Goal: Task Accomplishment & Management: Use online tool/utility

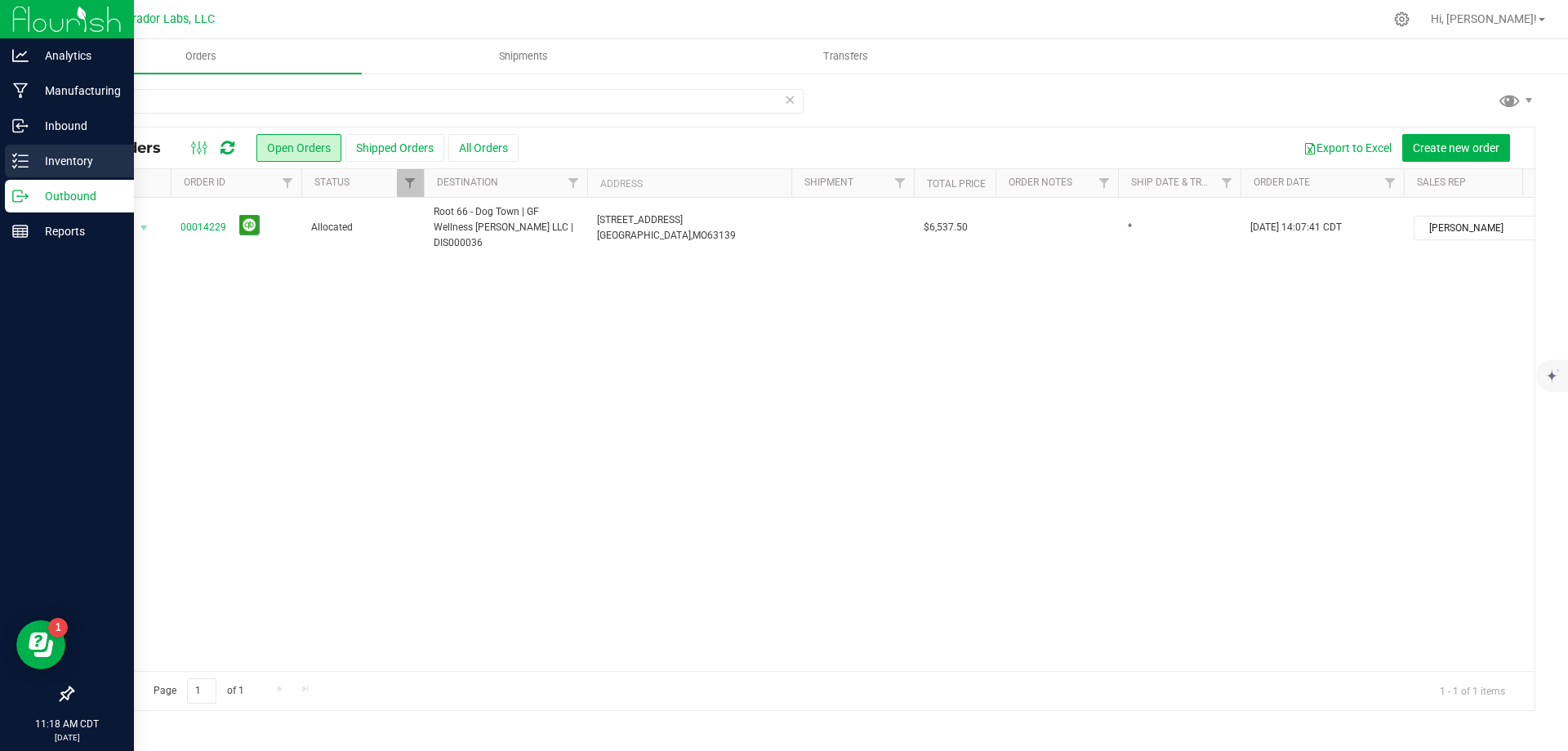
click at [66, 158] on p "Inventory" at bounding box center [78, 162] width 98 height 20
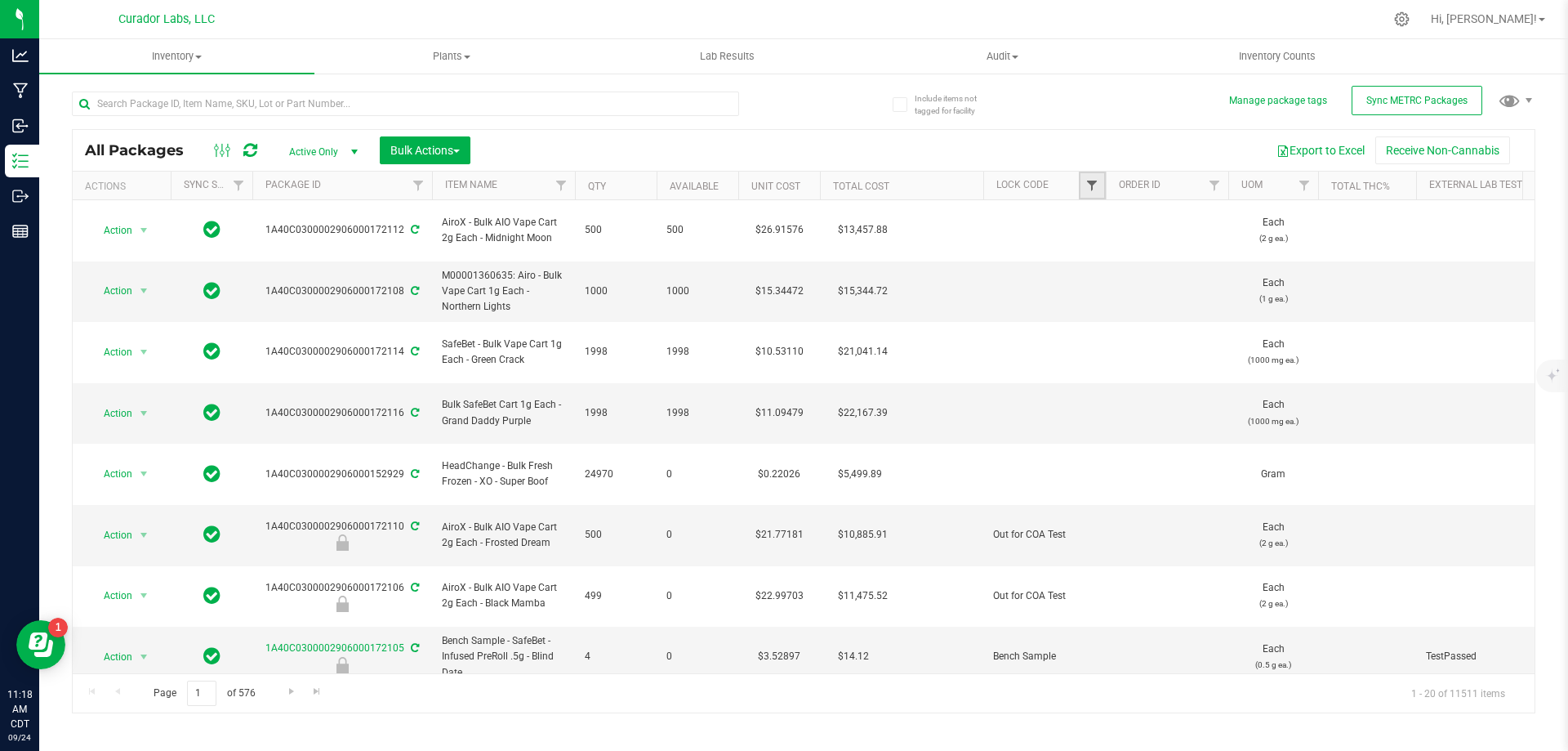
click at [1096, 184] on span "Filter" at bounding box center [1092, 185] width 13 height 13
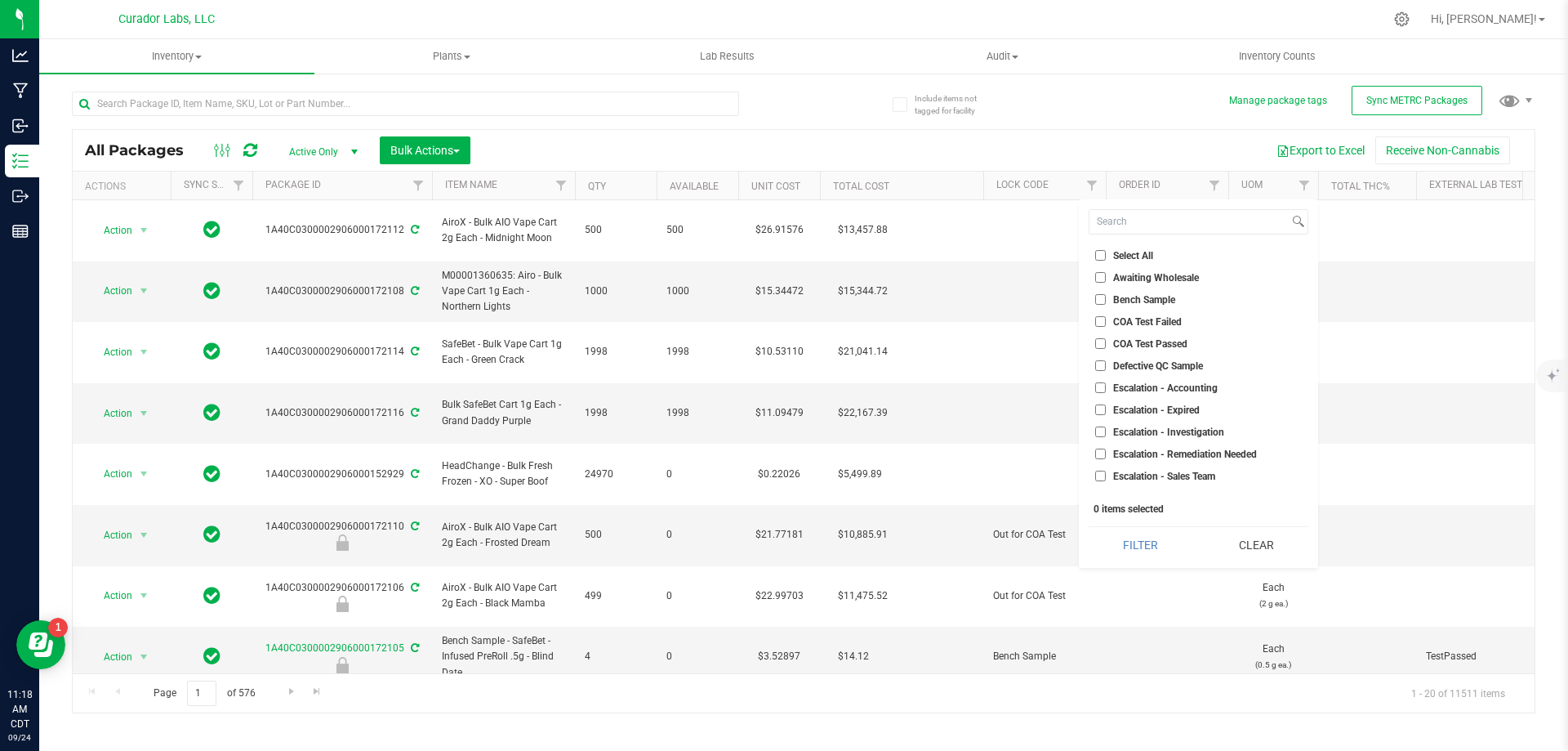
click at [1100, 254] on input "Select All" at bounding box center [1100, 255] width 11 height 11
checkbox input "true"
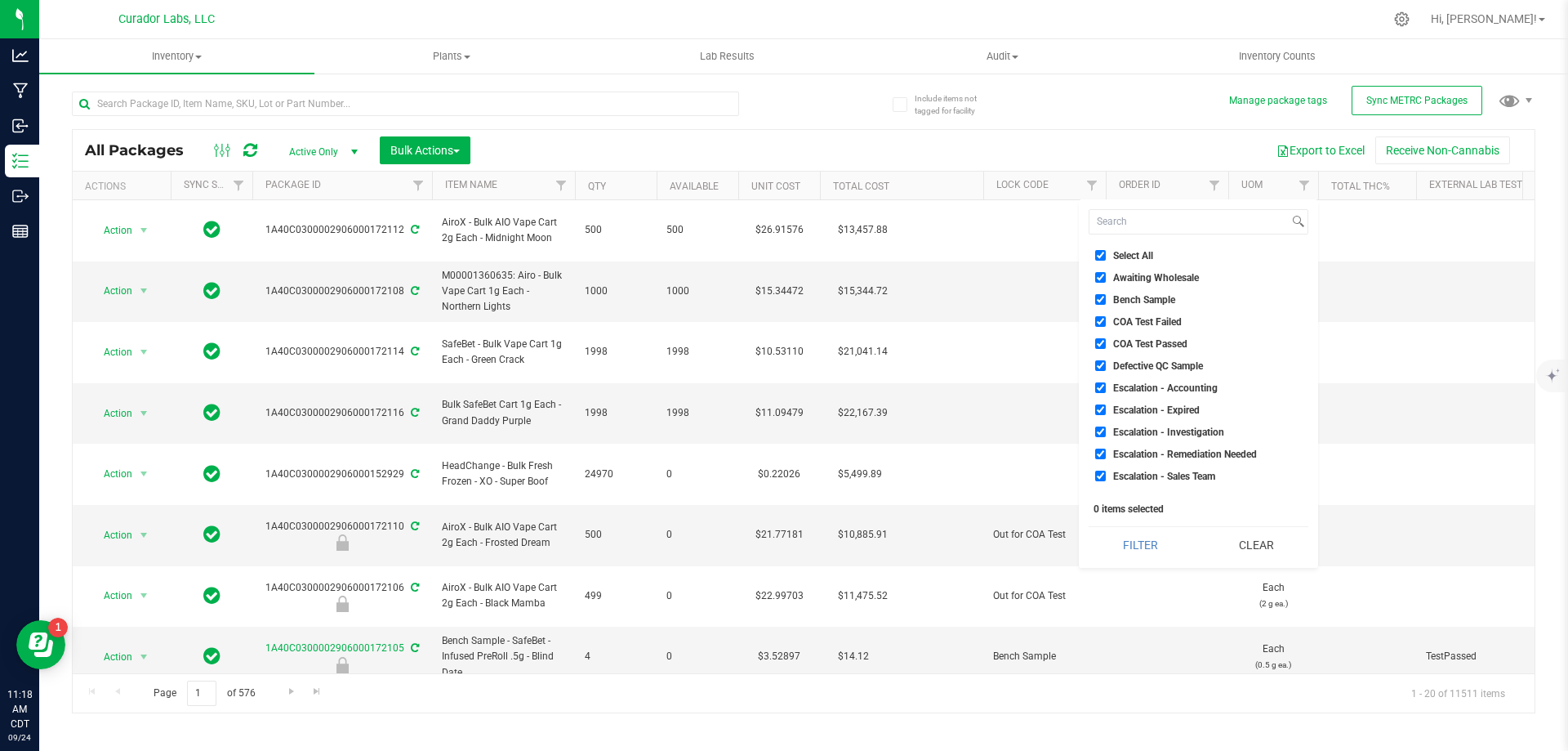
checkbox input "true"
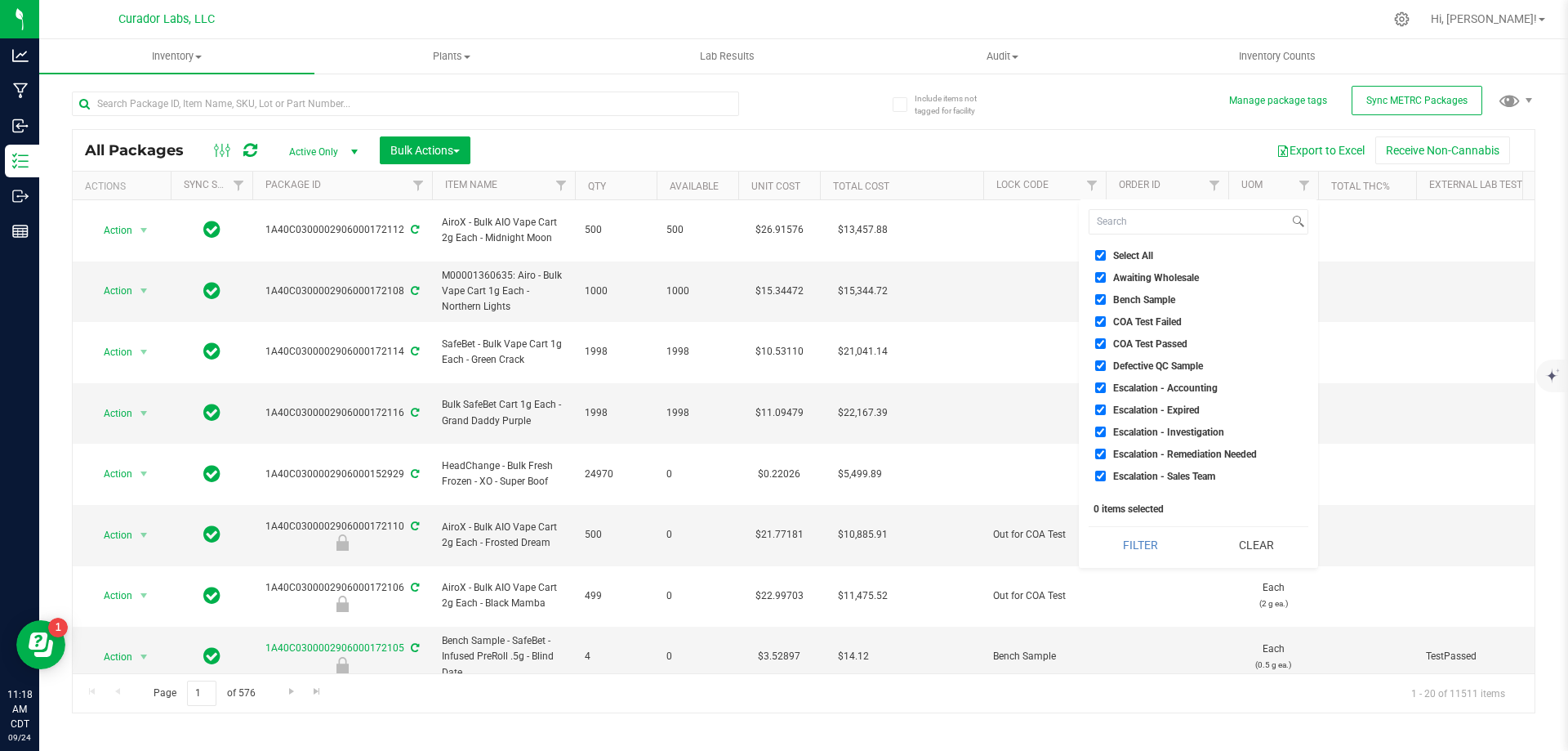
checkbox input "true"
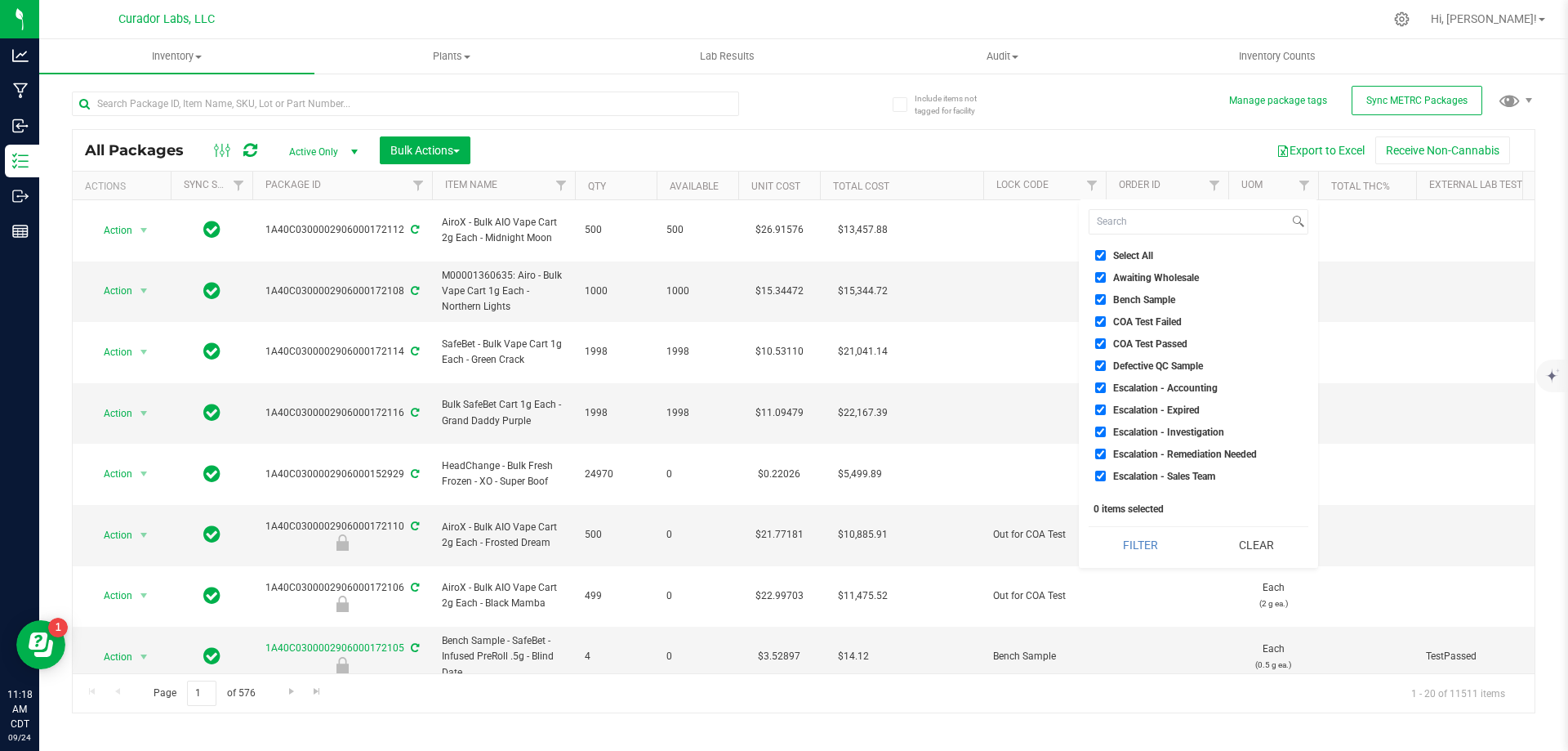
checkbox input "true"
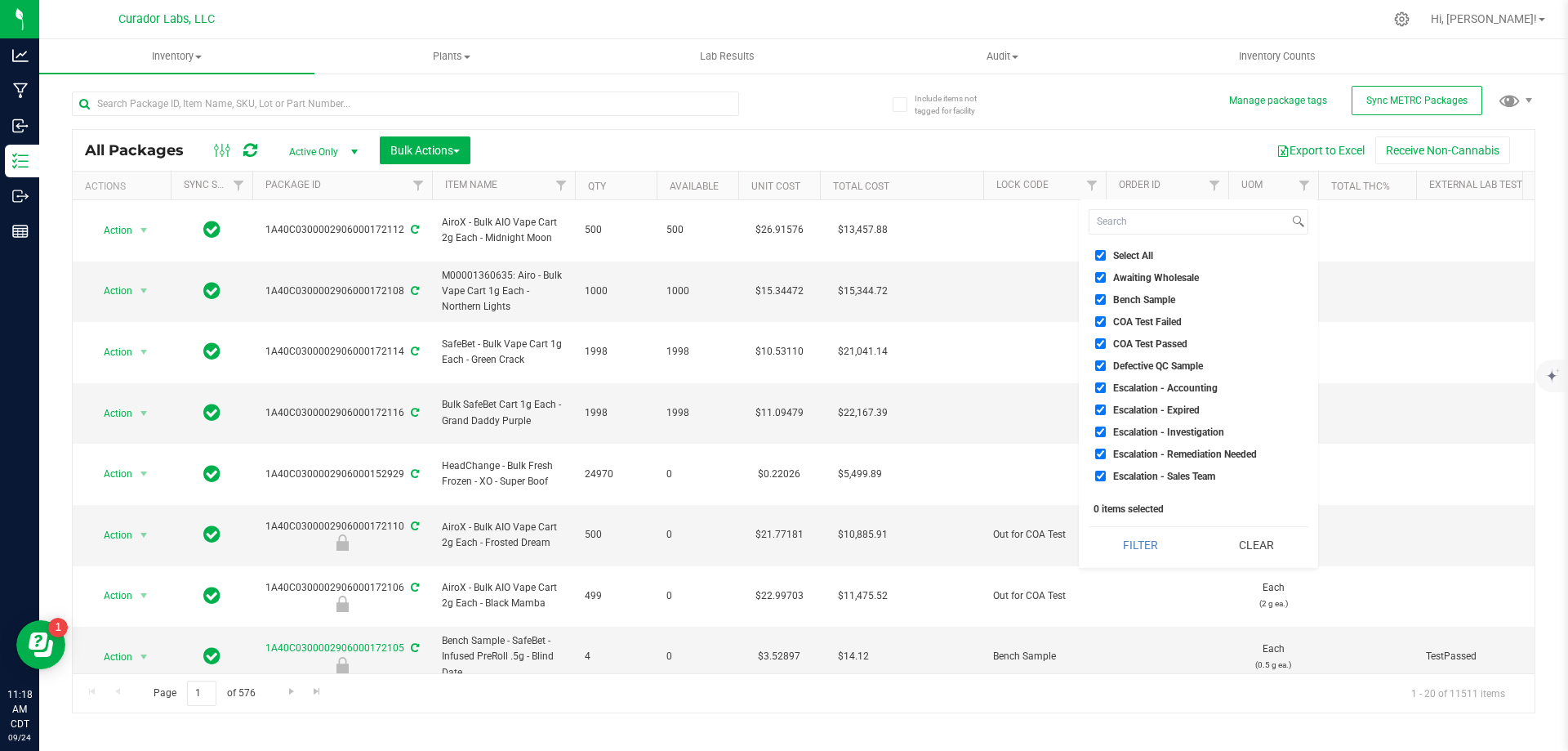
checkbox input "true"
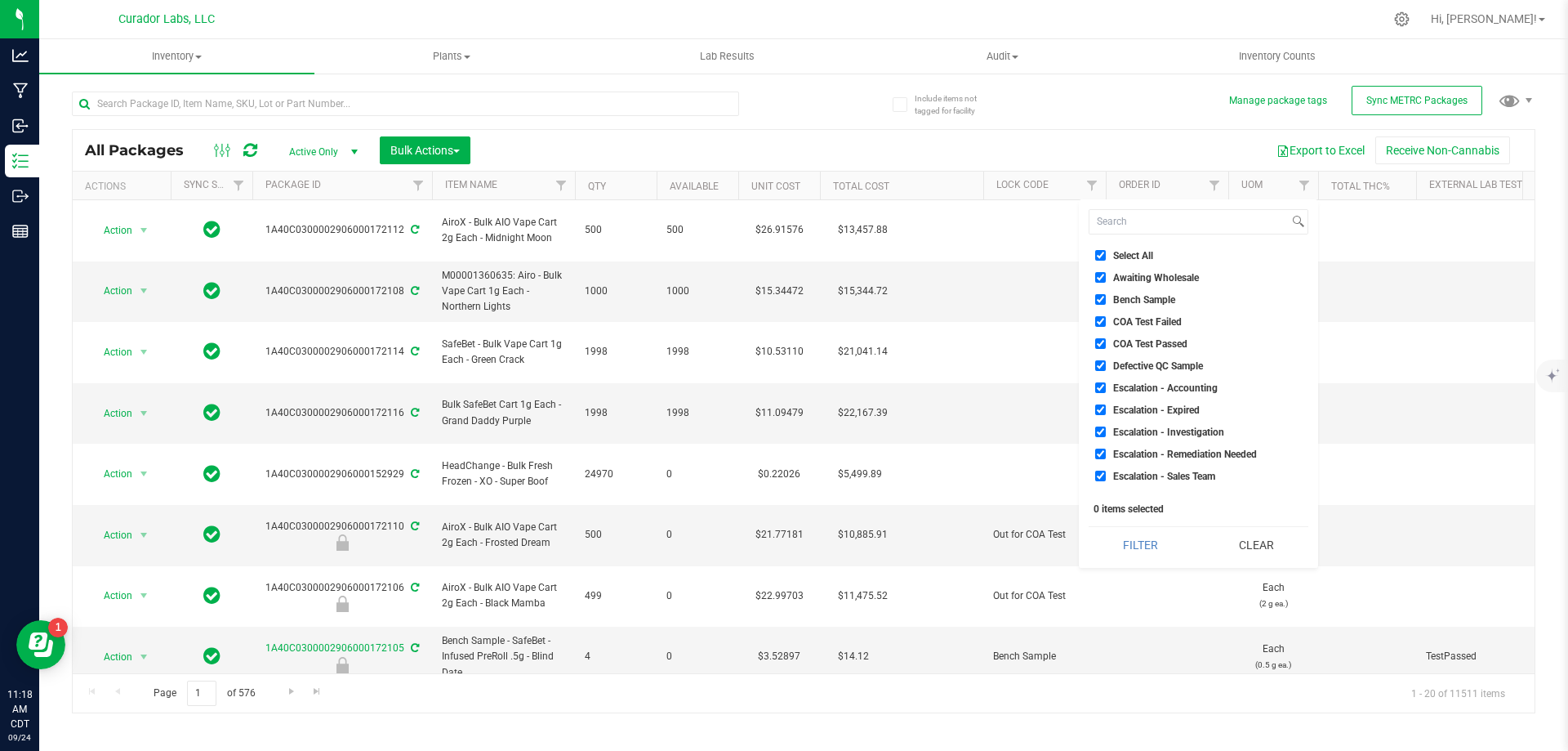
checkbox input "true"
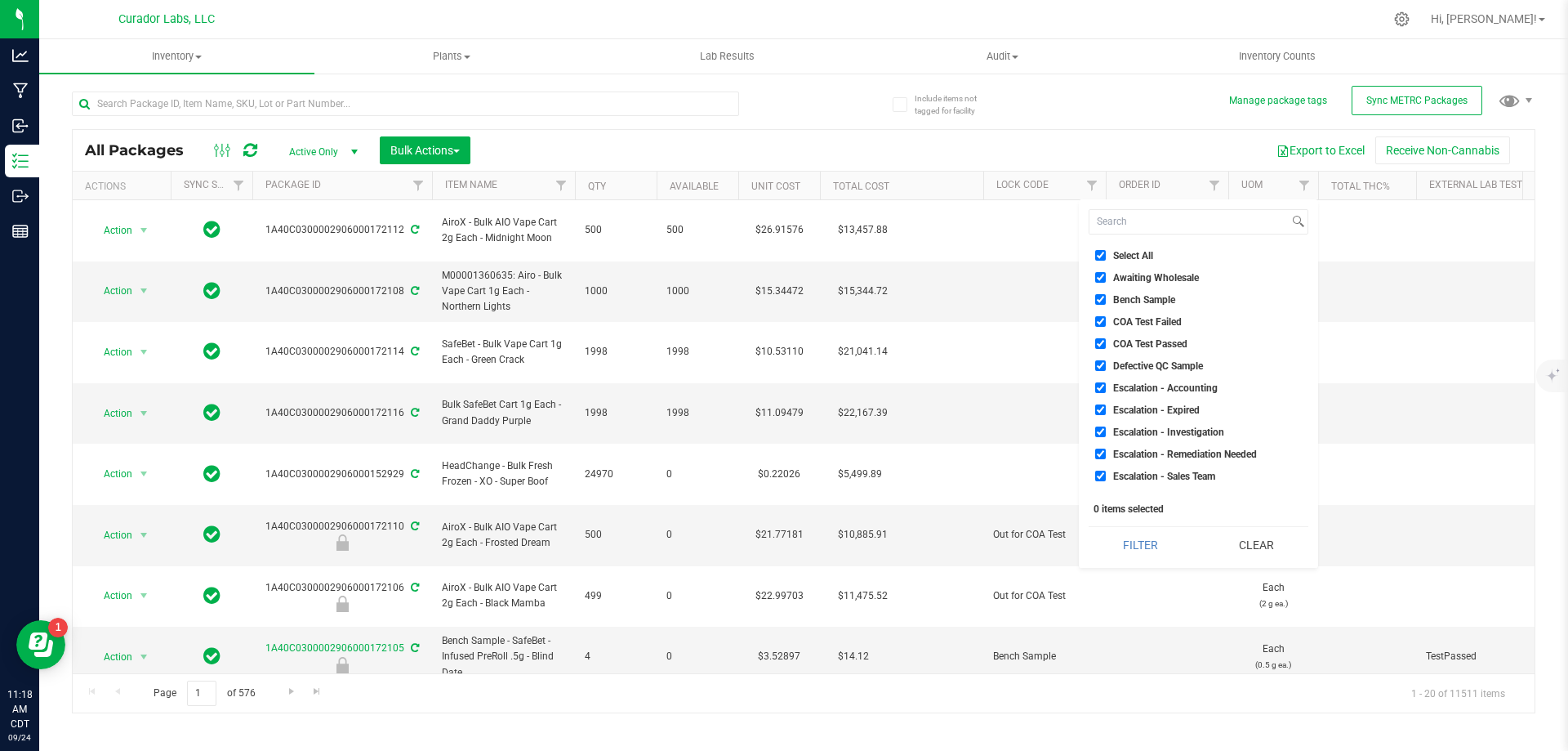
checkbox input "true"
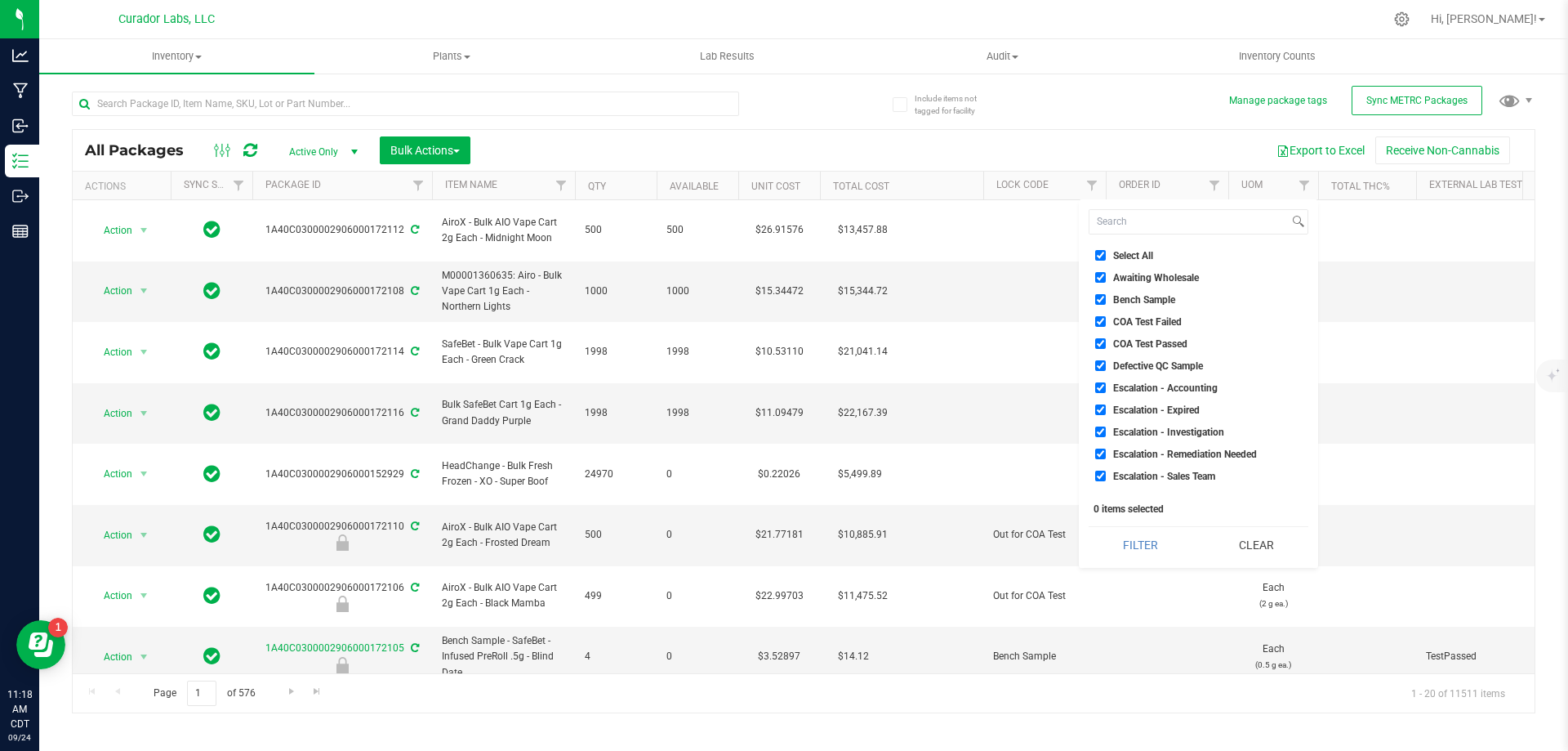
checkbox input "true"
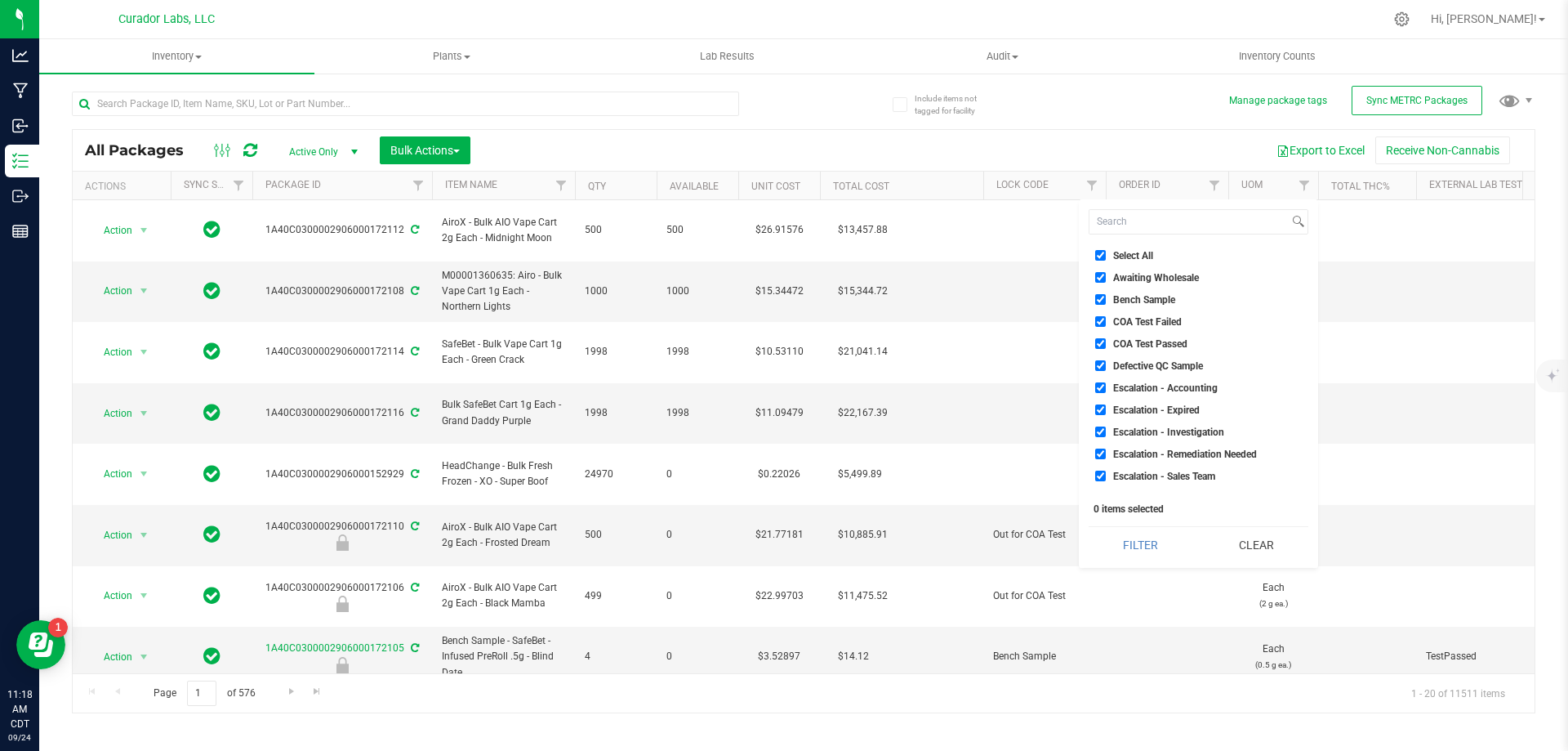
checkbox input "true"
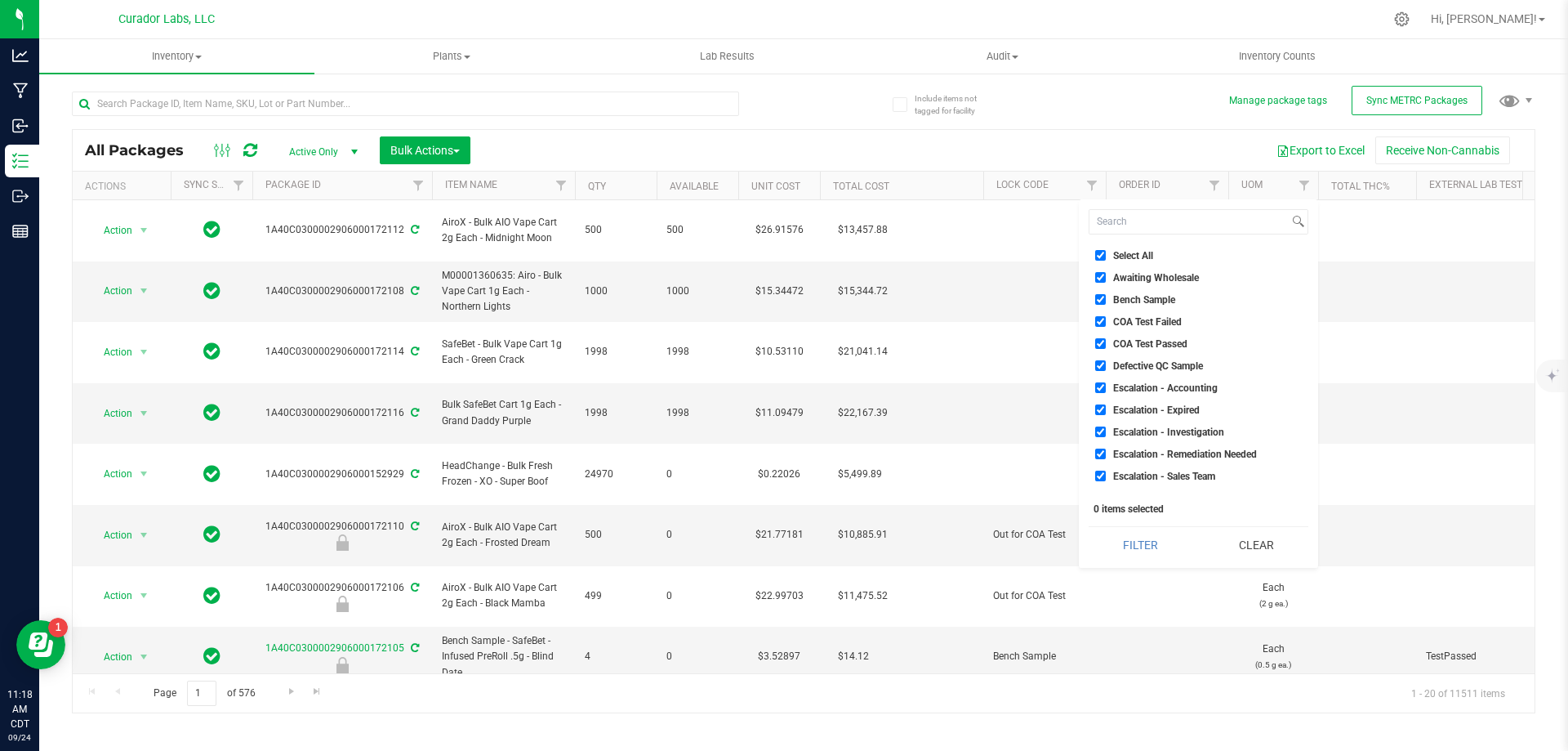
checkbox input "true"
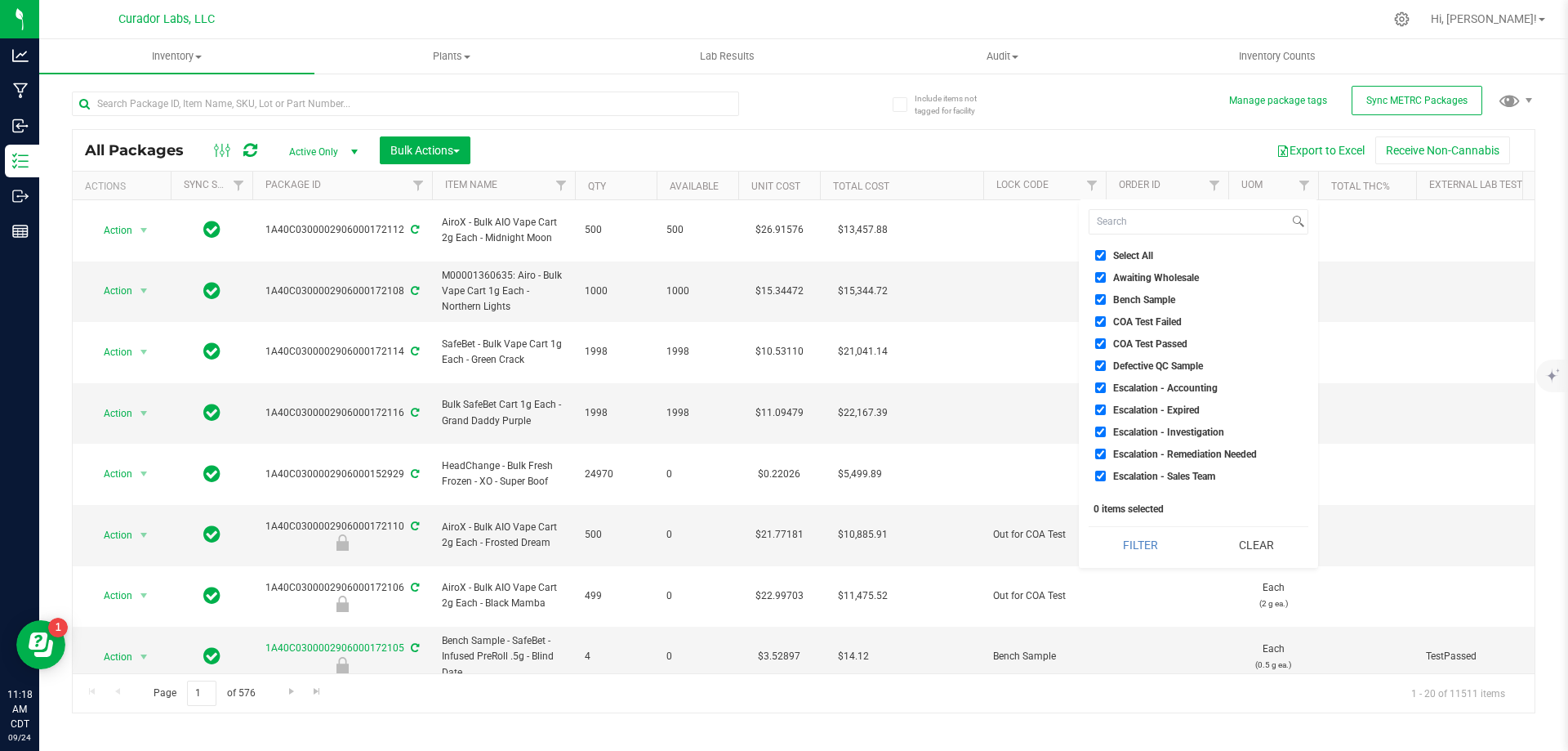
checkbox input "true"
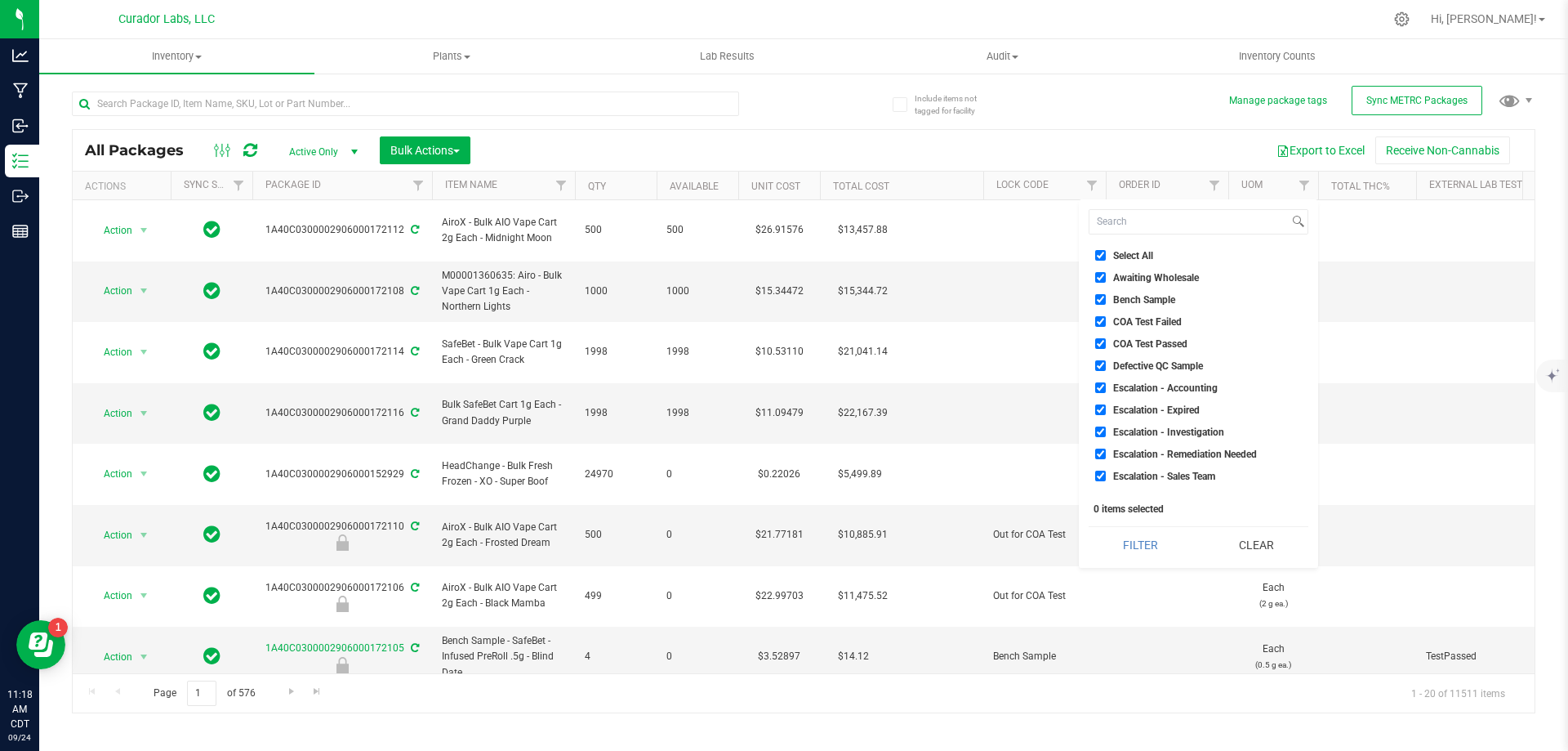
checkbox input "true"
click at [1100, 297] on input "Bench Sample" at bounding box center [1100, 299] width 11 height 11
checkbox input "false"
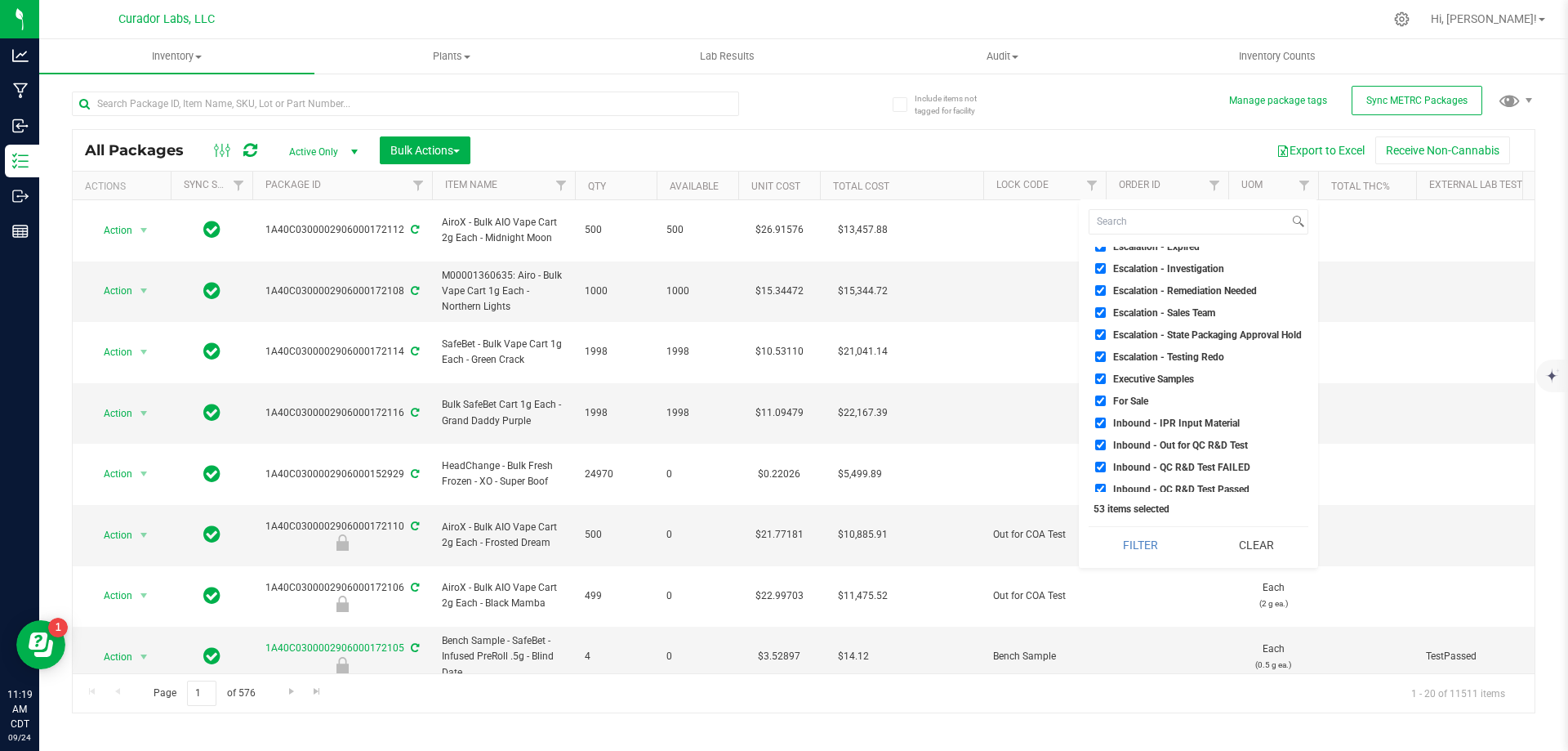
click at [1098, 399] on input "For Sale" at bounding box center [1100, 401] width 11 height 11
checkbox input "false"
click at [1159, 541] on button "Filter" at bounding box center [1140, 545] width 104 height 36
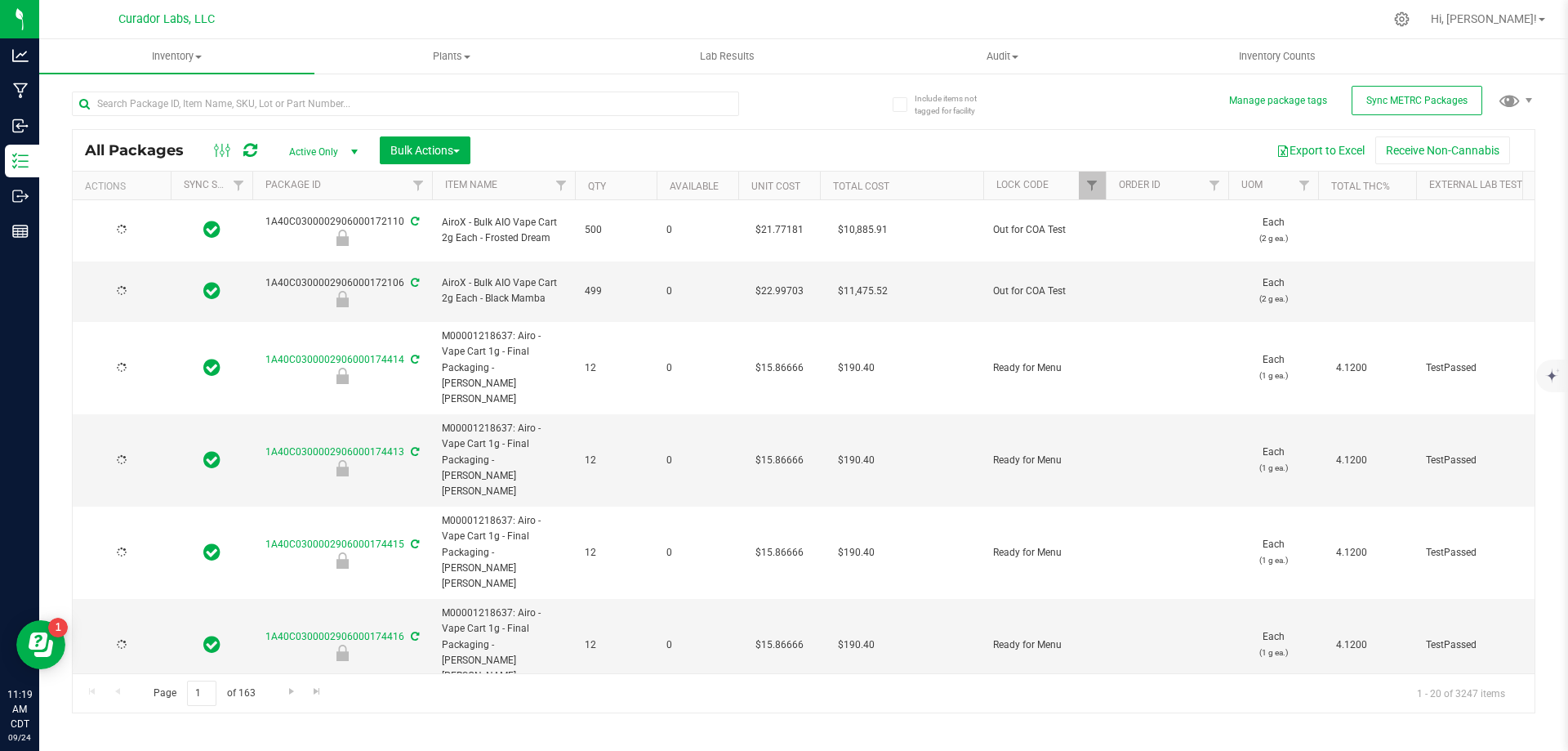
type input "[DATE]"
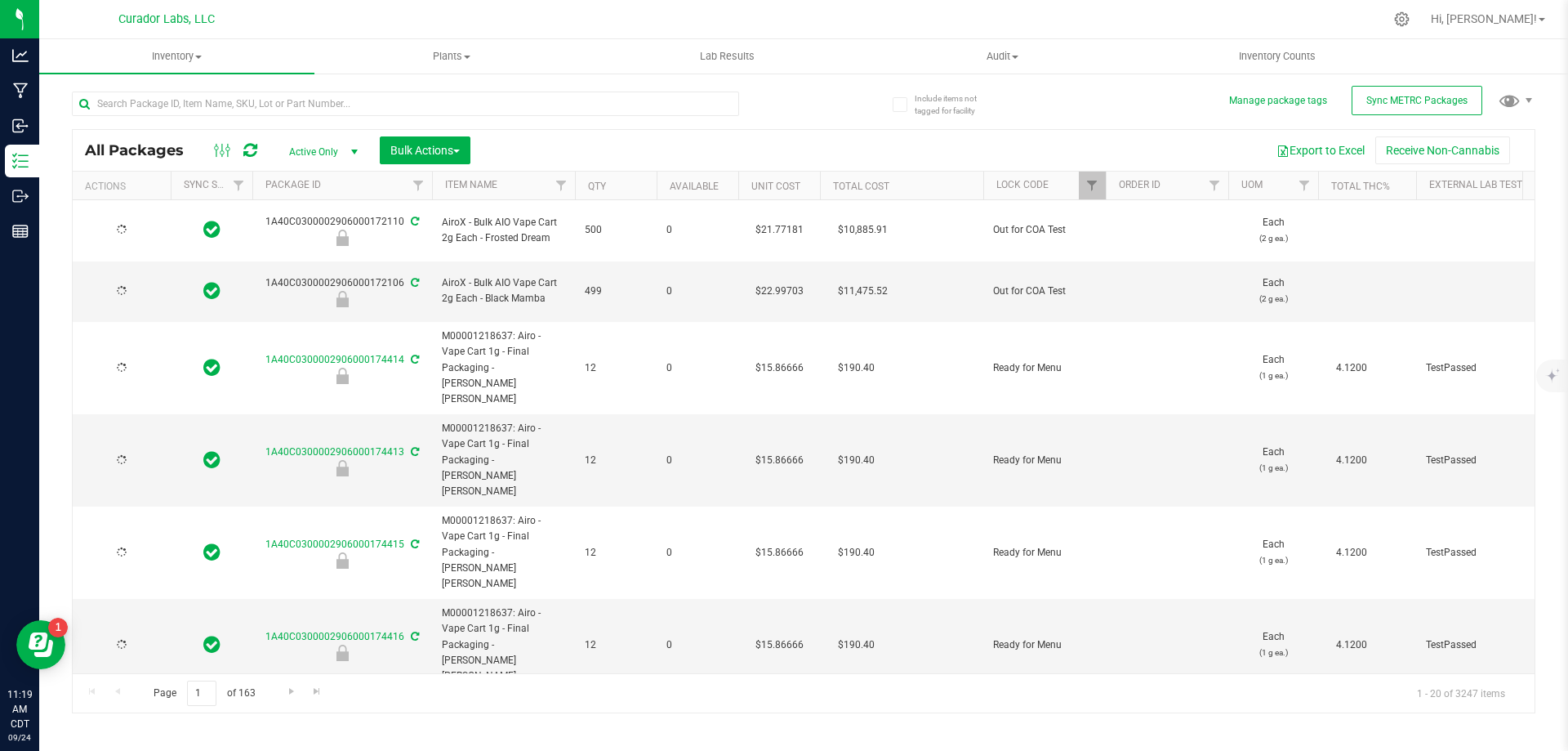
type input "[DATE]"
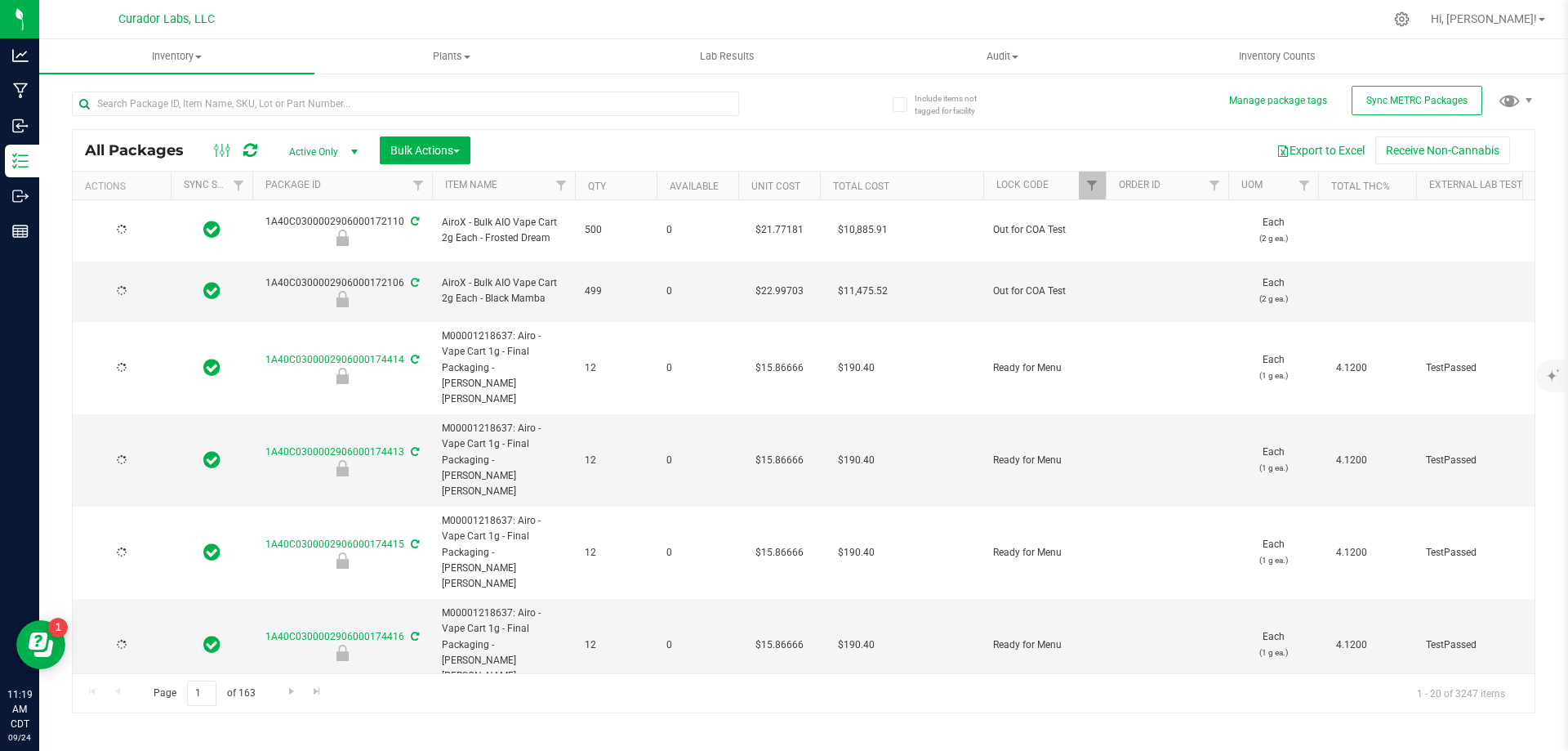
type input "[DATE]"
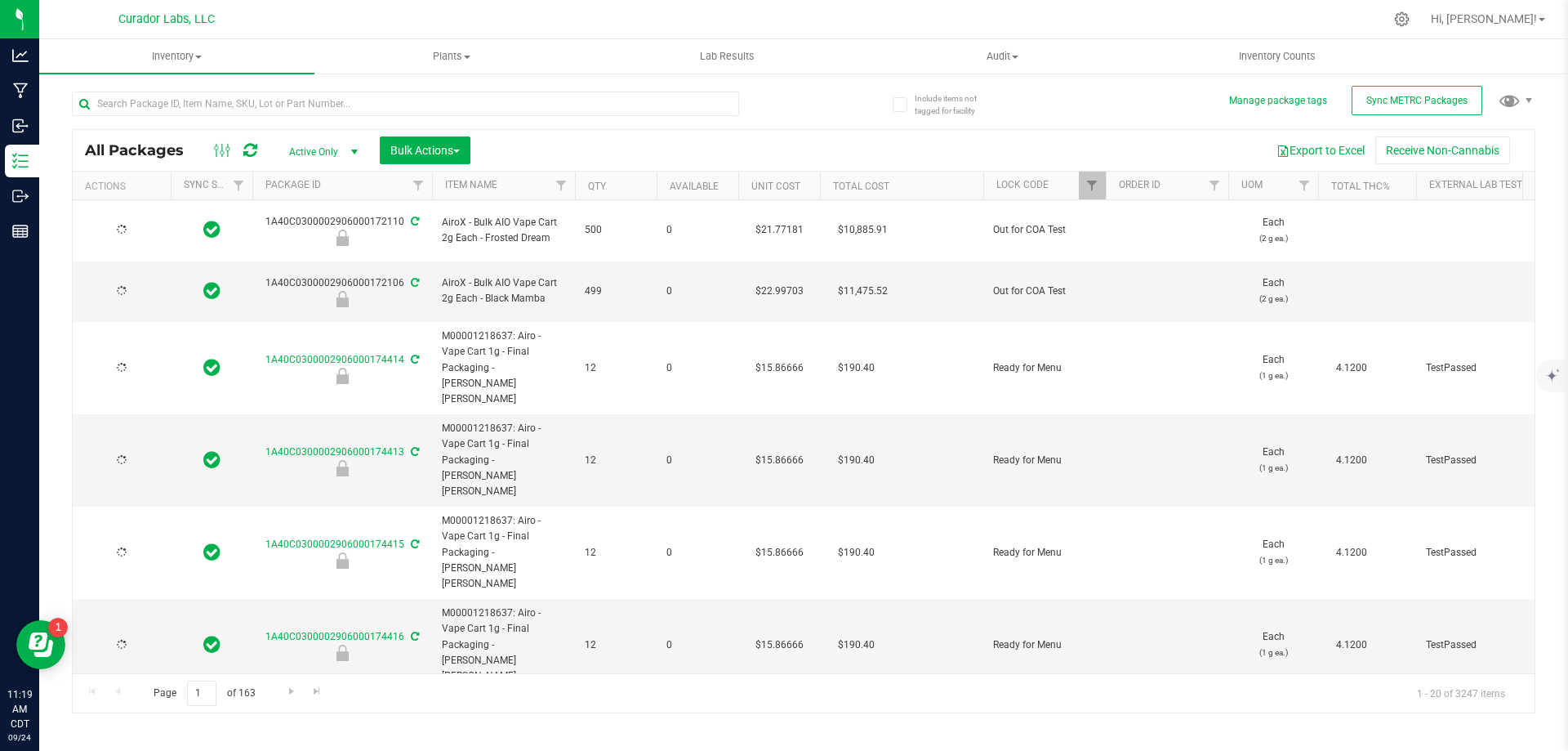
type input "[DATE]"
click at [1311, 149] on button "Export to Excel" at bounding box center [1321, 151] width 110 height 28
click at [1092, 183] on span "Filter" at bounding box center [1092, 185] width 13 height 13
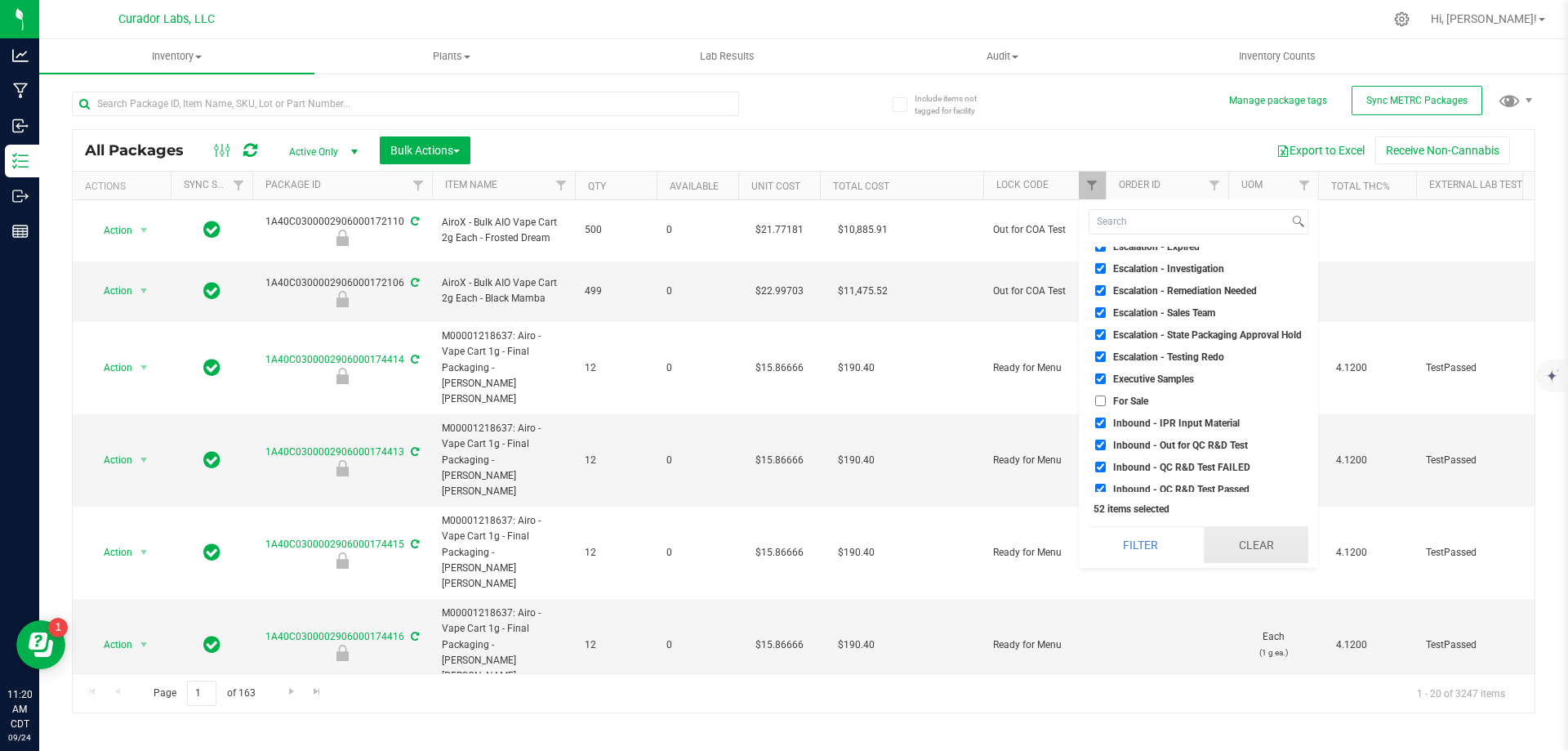
click at [1277, 547] on button "Clear" at bounding box center [1256, 545] width 105 height 36
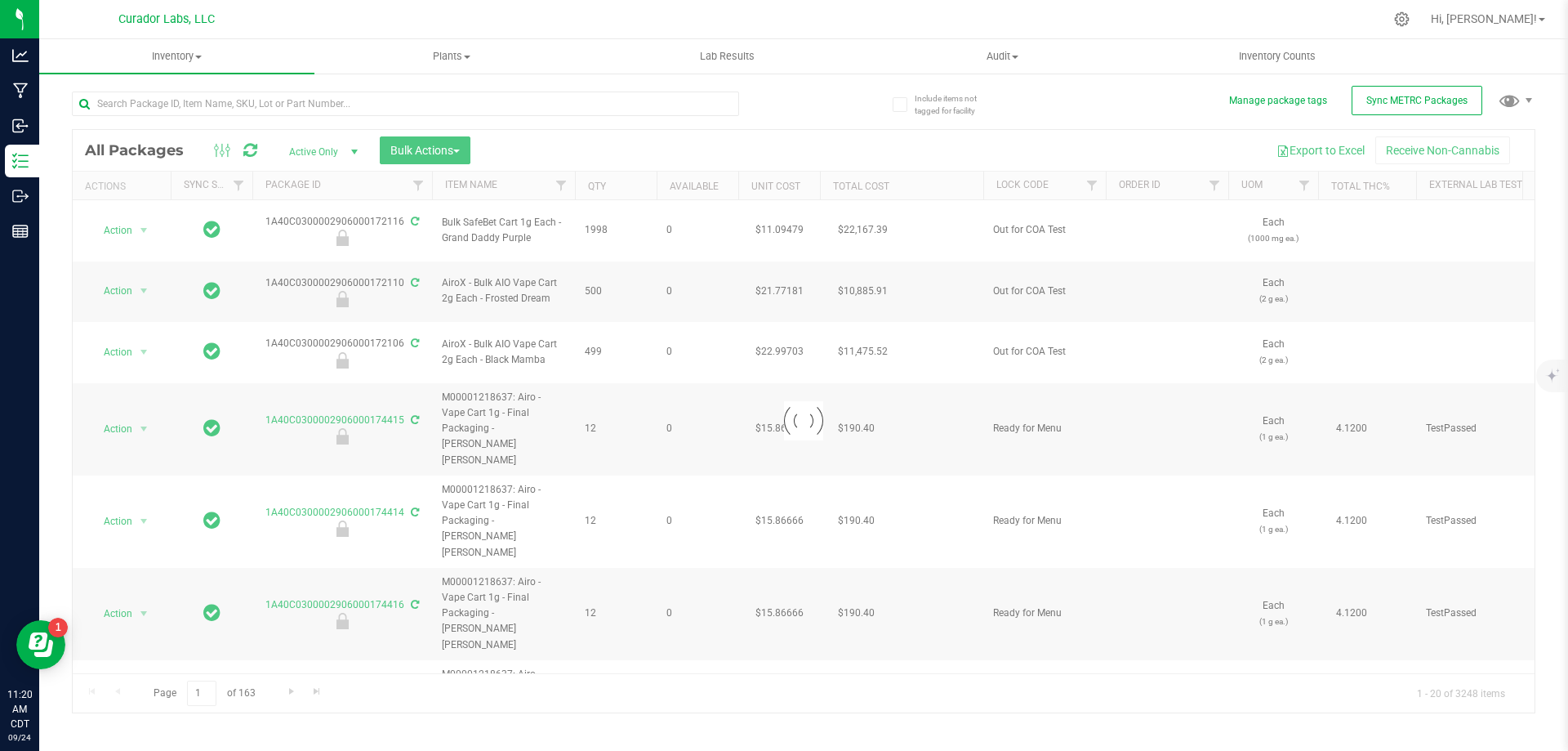
click at [1092, 188] on div at bounding box center [803, 421] width 1462 height 582
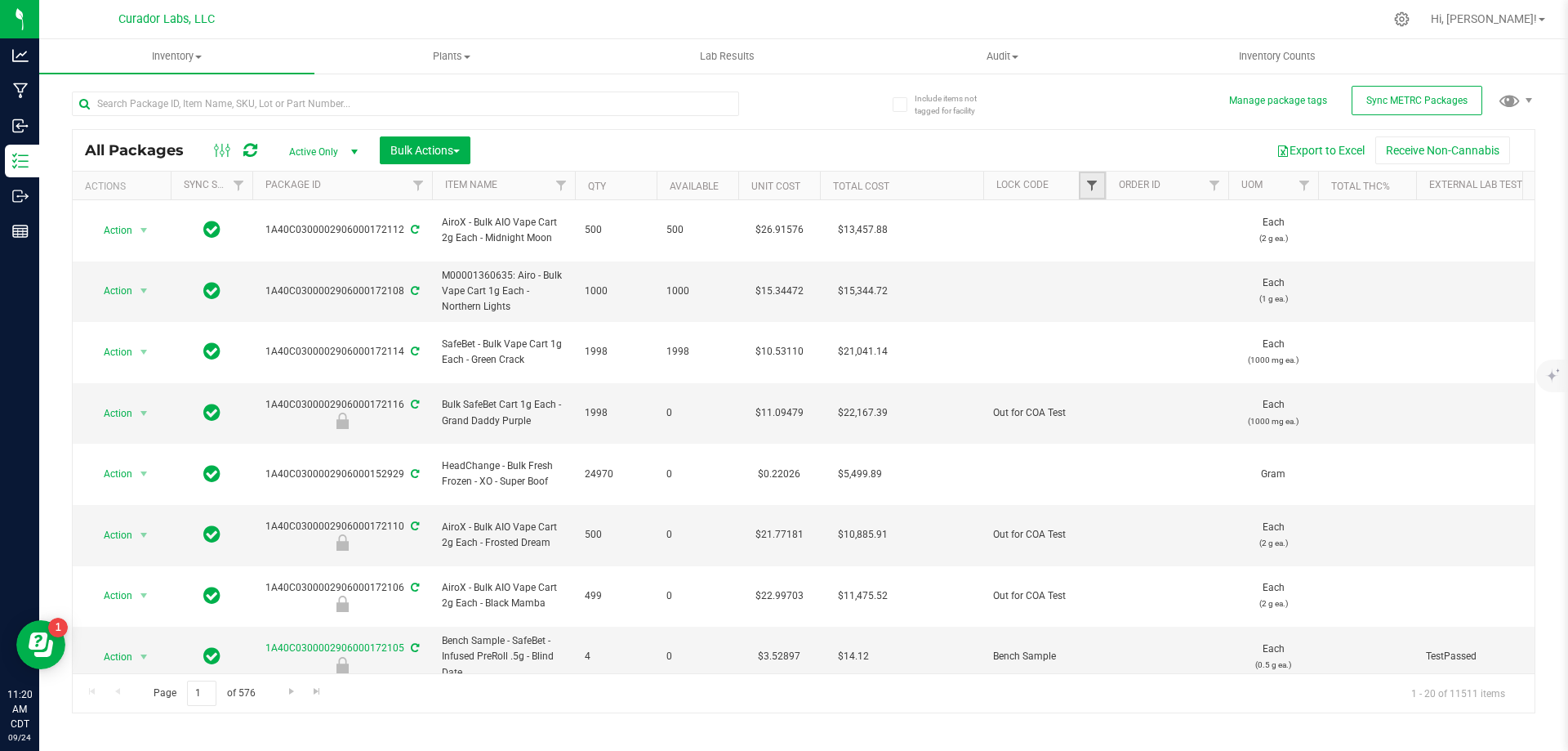
click at [1091, 187] on span "Filter" at bounding box center [1092, 185] width 13 height 13
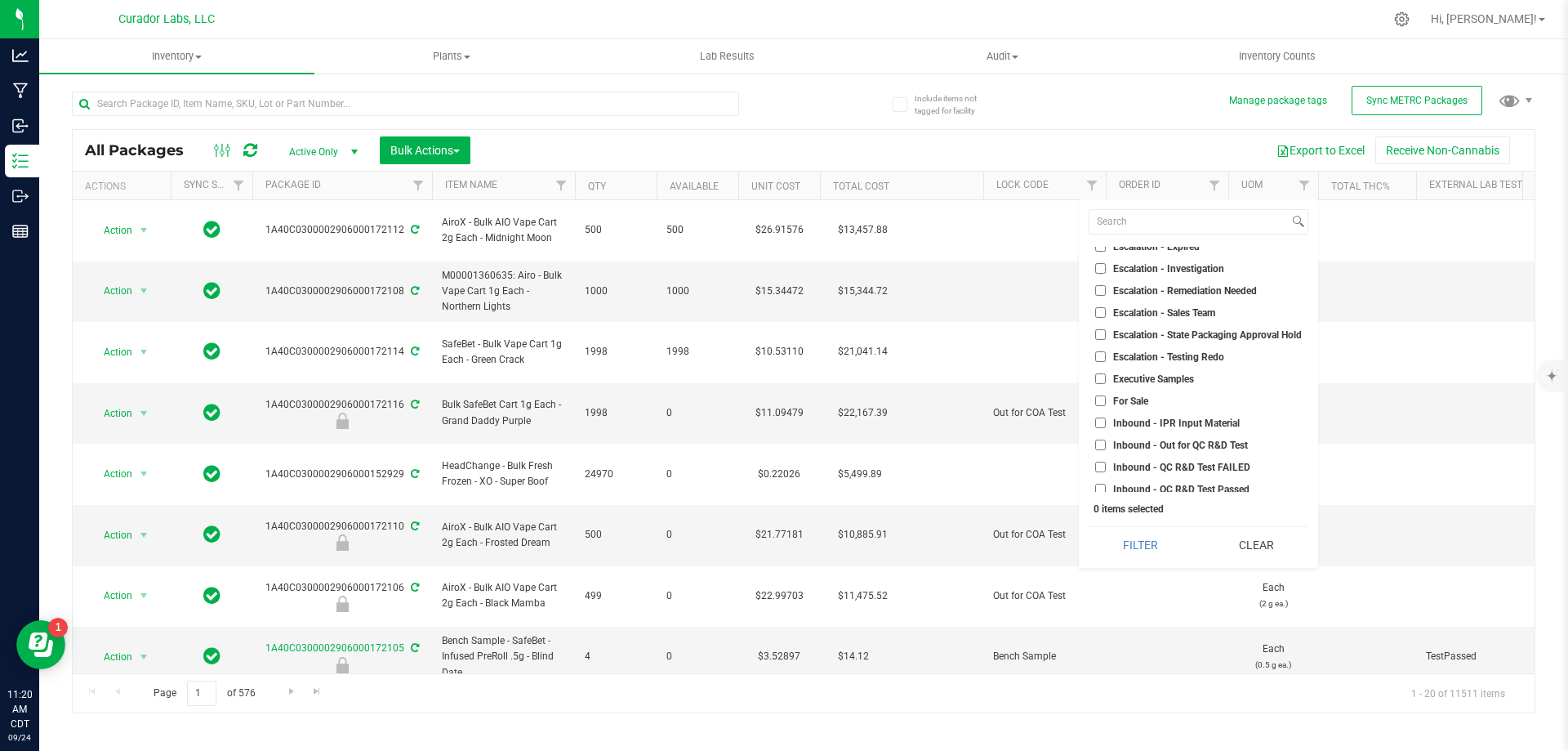
click at [1132, 398] on span "For Sale" at bounding box center [1130, 401] width 35 height 10
click at [1105, 398] on input "For Sale" at bounding box center [1100, 401] width 11 height 11
checkbox input "true"
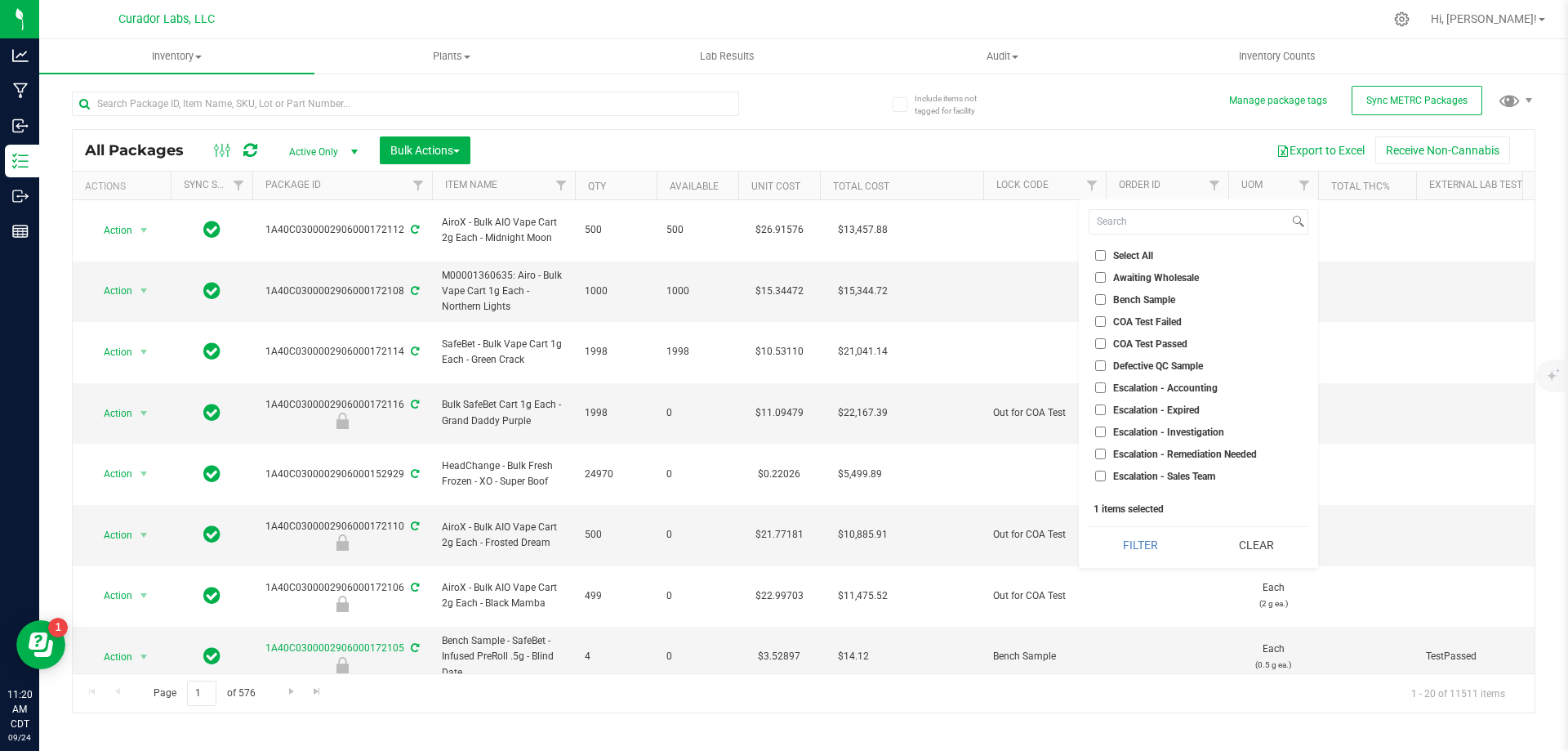
click at [1131, 303] on span "Bench Sample" at bounding box center [1144, 300] width 62 height 10
click at [1105, 303] on input "Bench Sample" at bounding box center [1100, 299] width 11 height 11
checkbox input "true"
click at [1154, 542] on button "Filter" at bounding box center [1140, 545] width 104 height 36
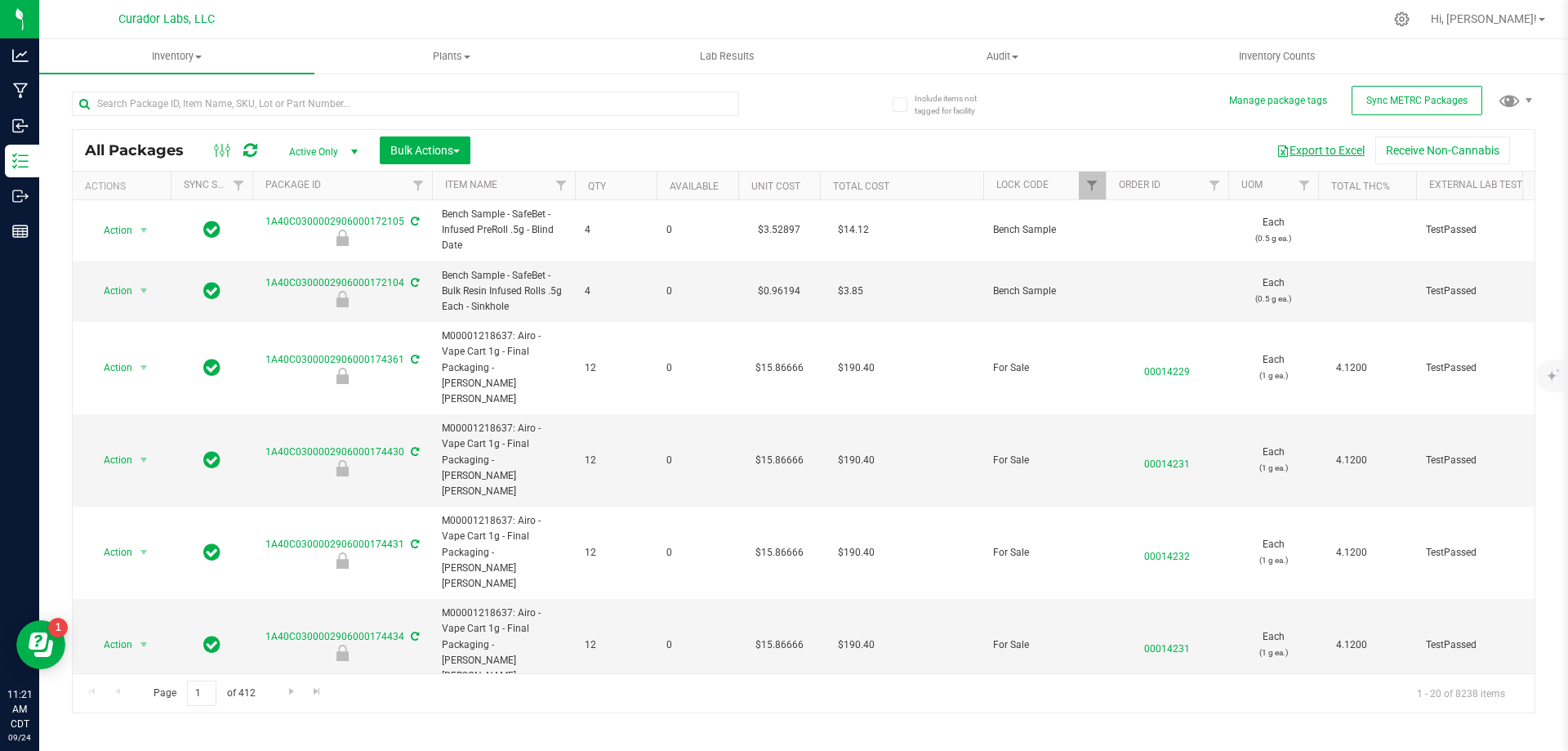
click at [1320, 147] on button "Export to Excel" at bounding box center [1321, 151] width 110 height 28
